Goal: Task Accomplishment & Management: Manage account settings

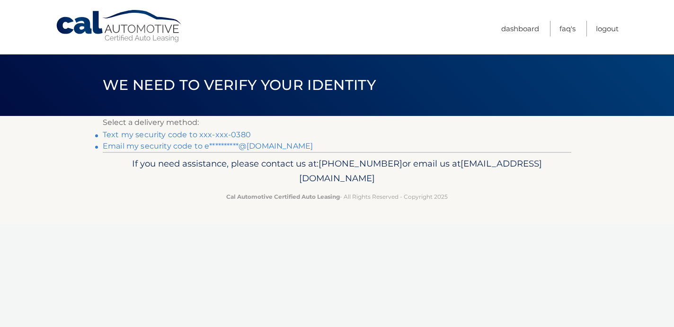
click at [240, 138] on link "Text my security code to xxx-xxx-0380" at bounding box center [177, 134] width 148 height 9
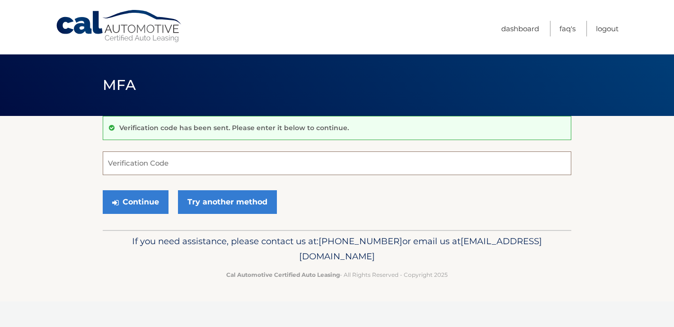
click at [151, 160] on input "Verification Code" at bounding box center [337, 163] width 469 height 24
type input "599002"
click at [103, 190] on button "Continue" at bounding box center [136, 202] width 66 height 24
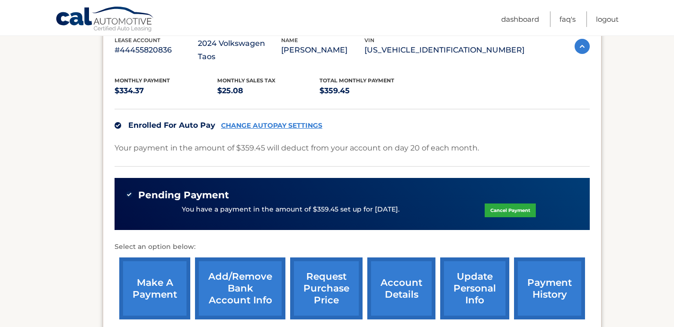
scroll to position [179, 0]
